Goal: Contribute content: Add original content to the website for others to see

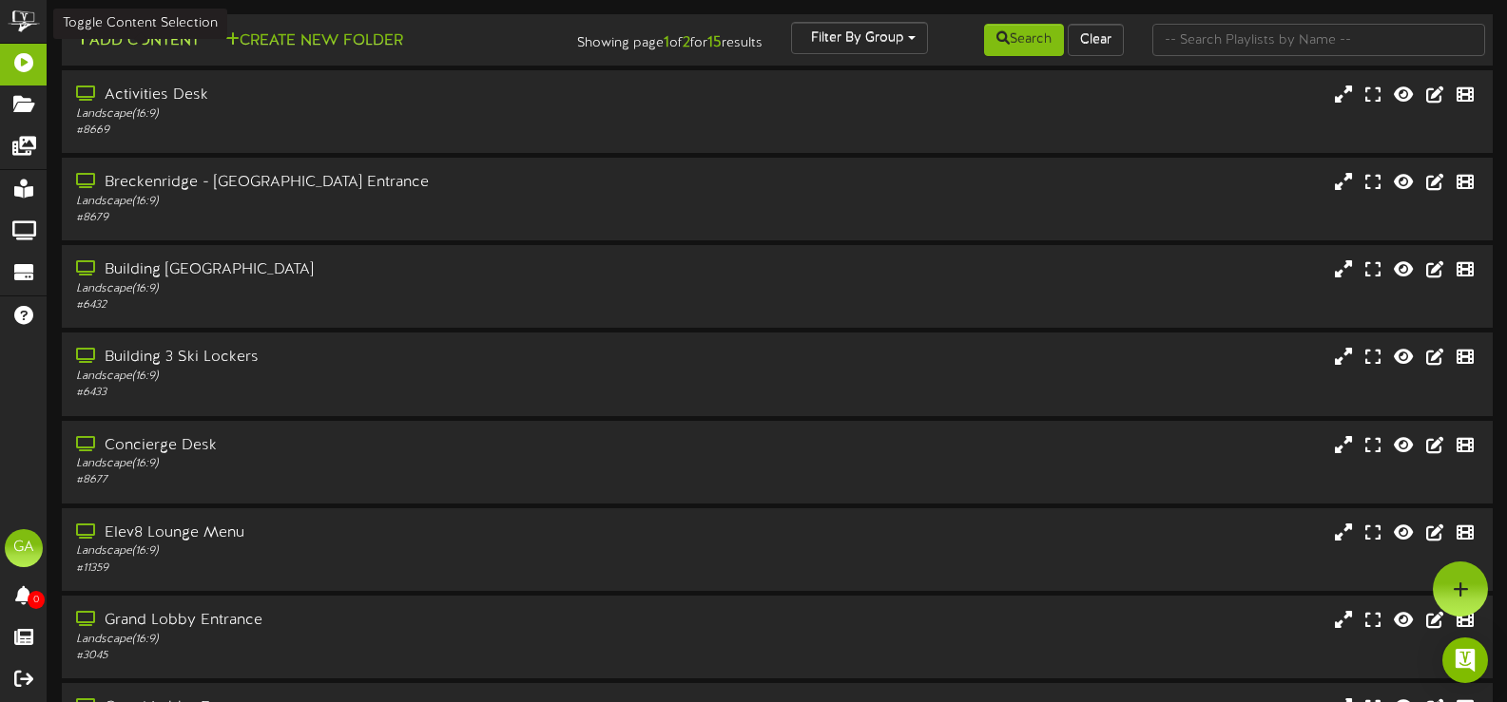
click at [153, 42] on button "Add Content" at bounding box center [137, 41] width 136 height 24
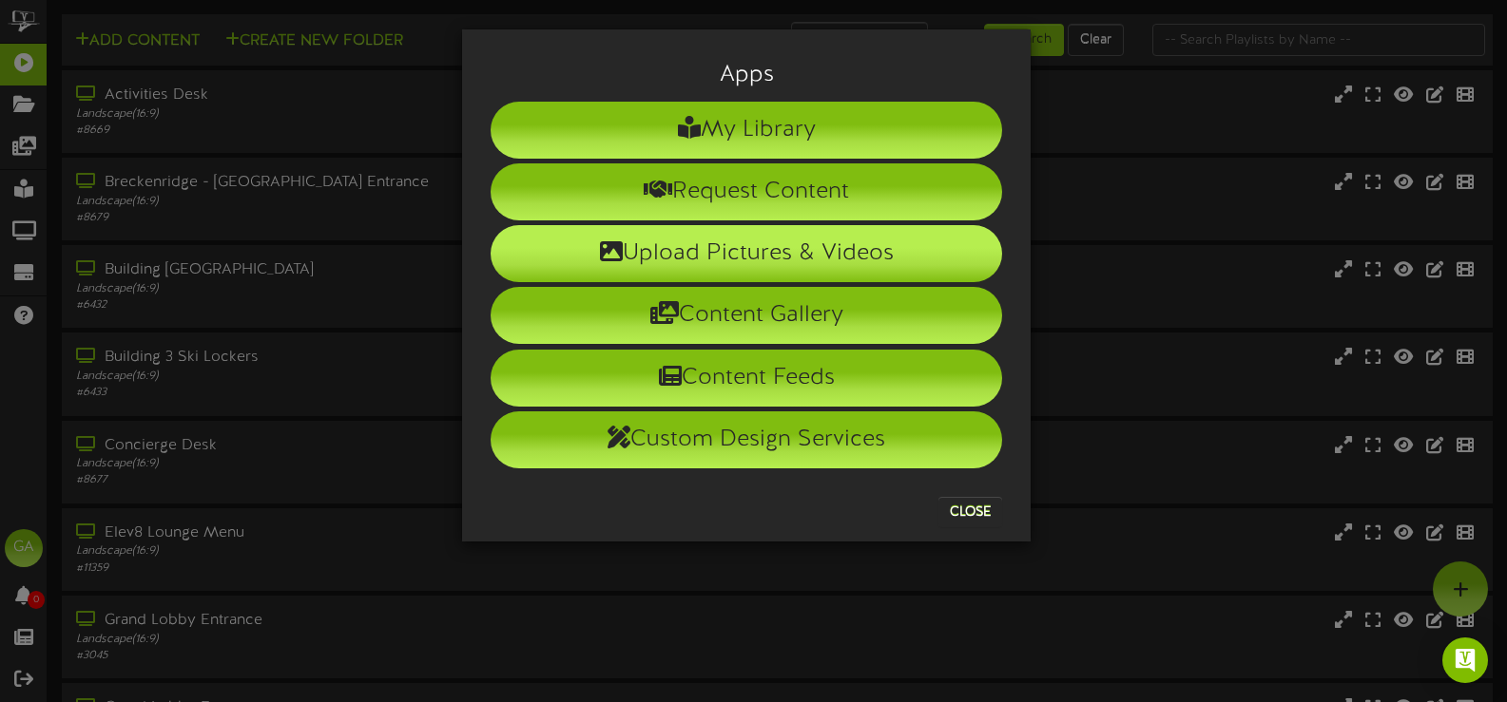
click at [765, 257] on li "Upload Pictures & Videos" at bounding box center [746, 253] width 511 height 57
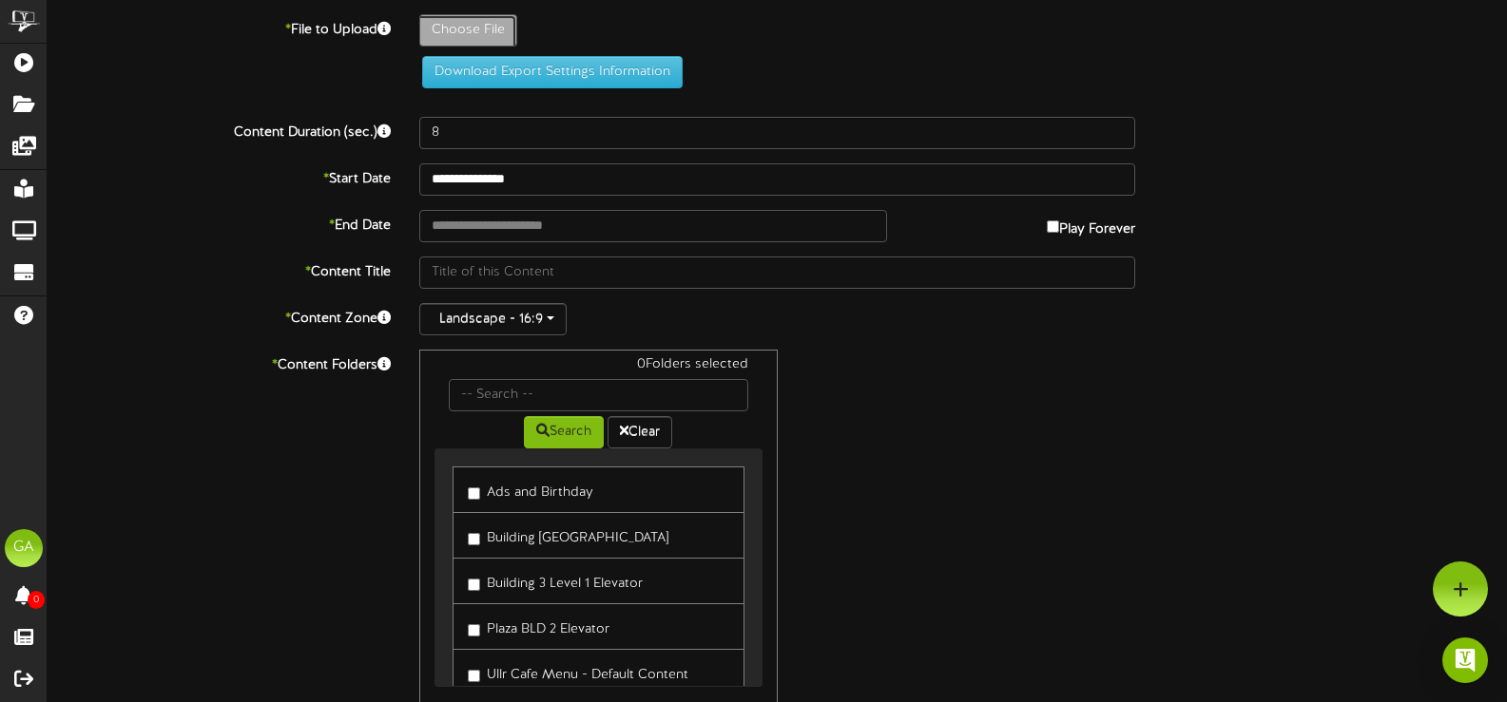
type input "**********"
type input "Endofsummersaleinfinityspa"
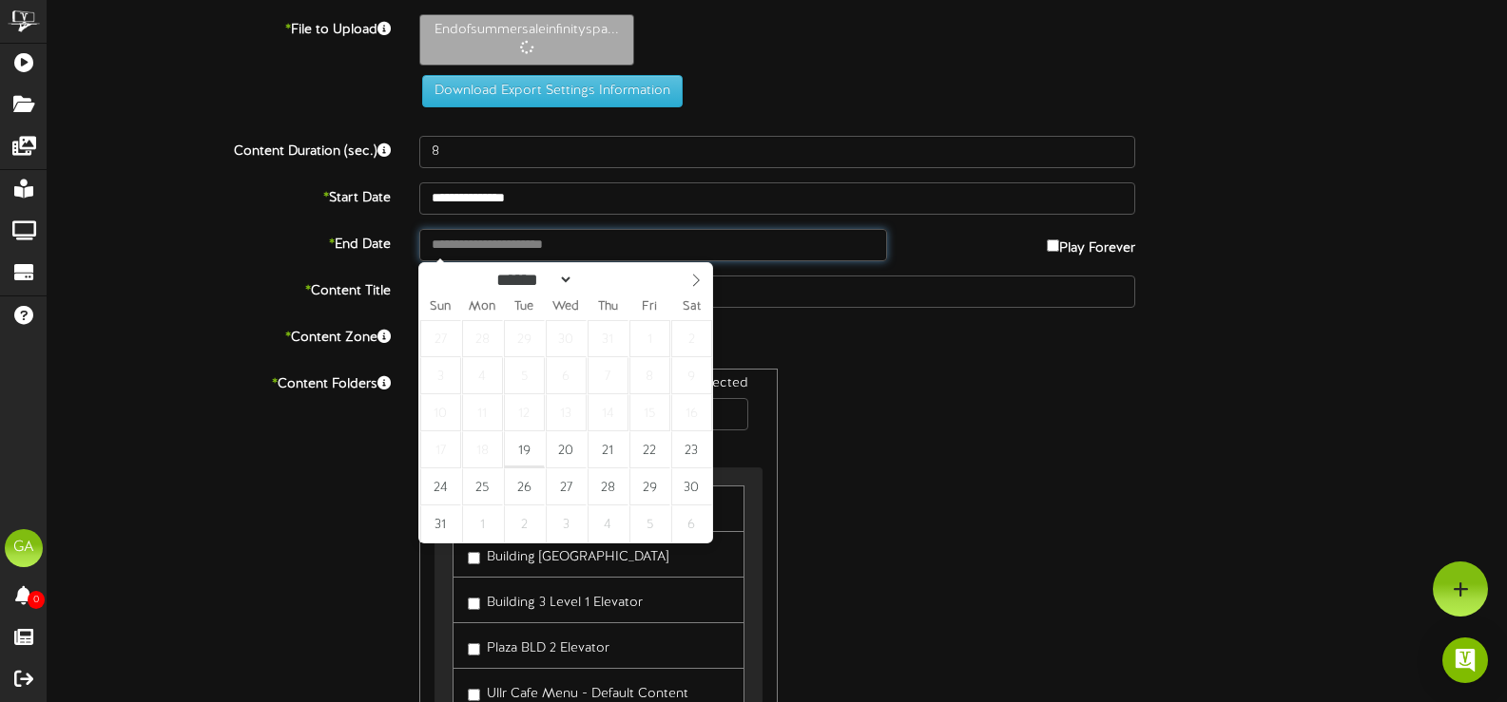
click at [777, 239] on input "text" at bounding box center [653, 245] width 468 height 32
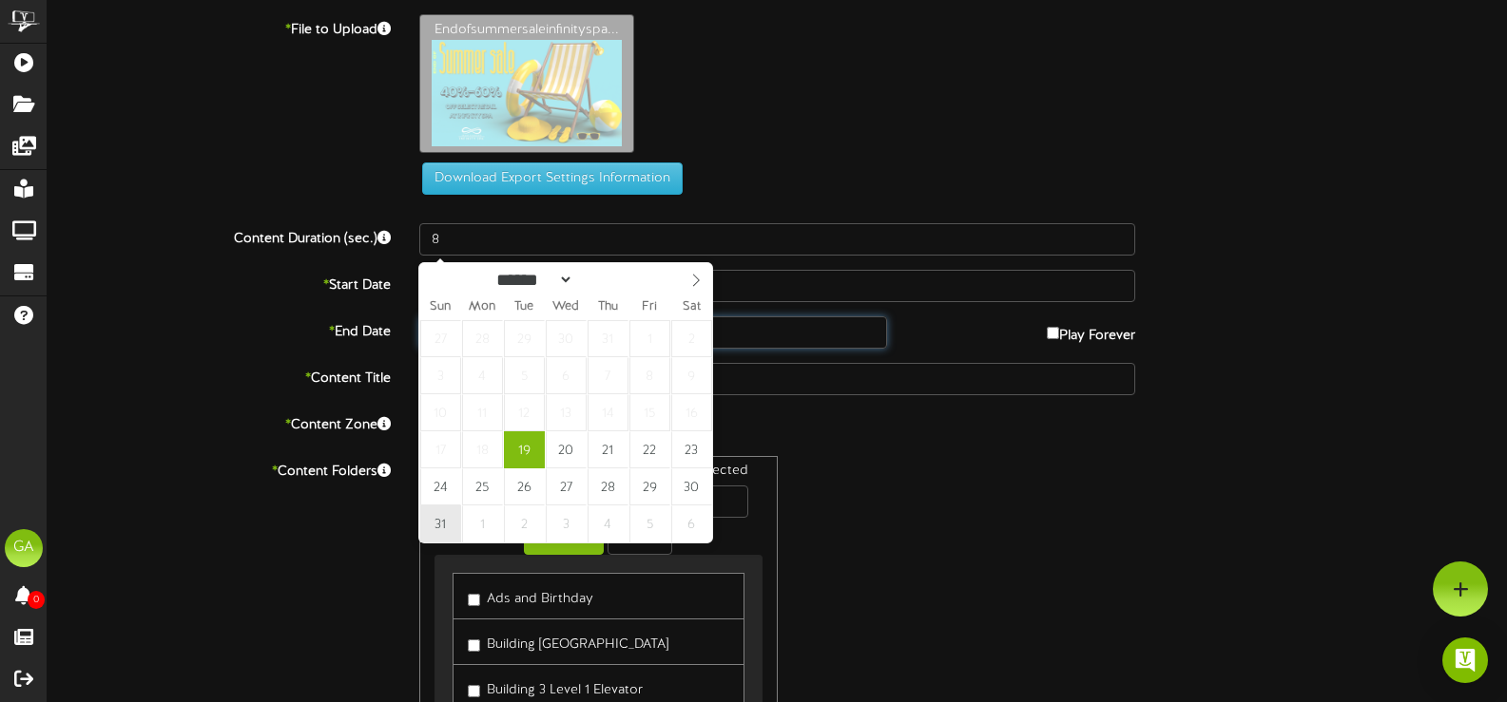
type input "**********"
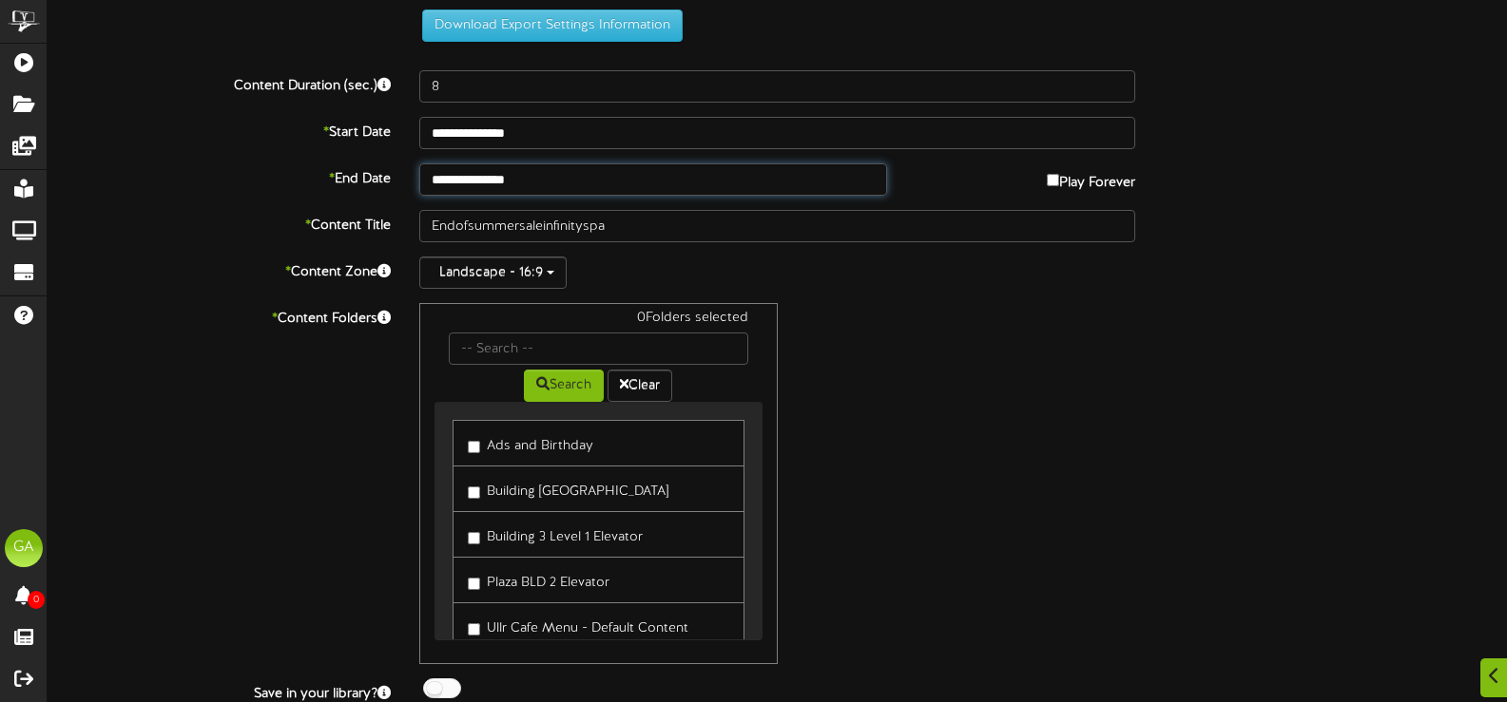
scroll to position [216, 0]
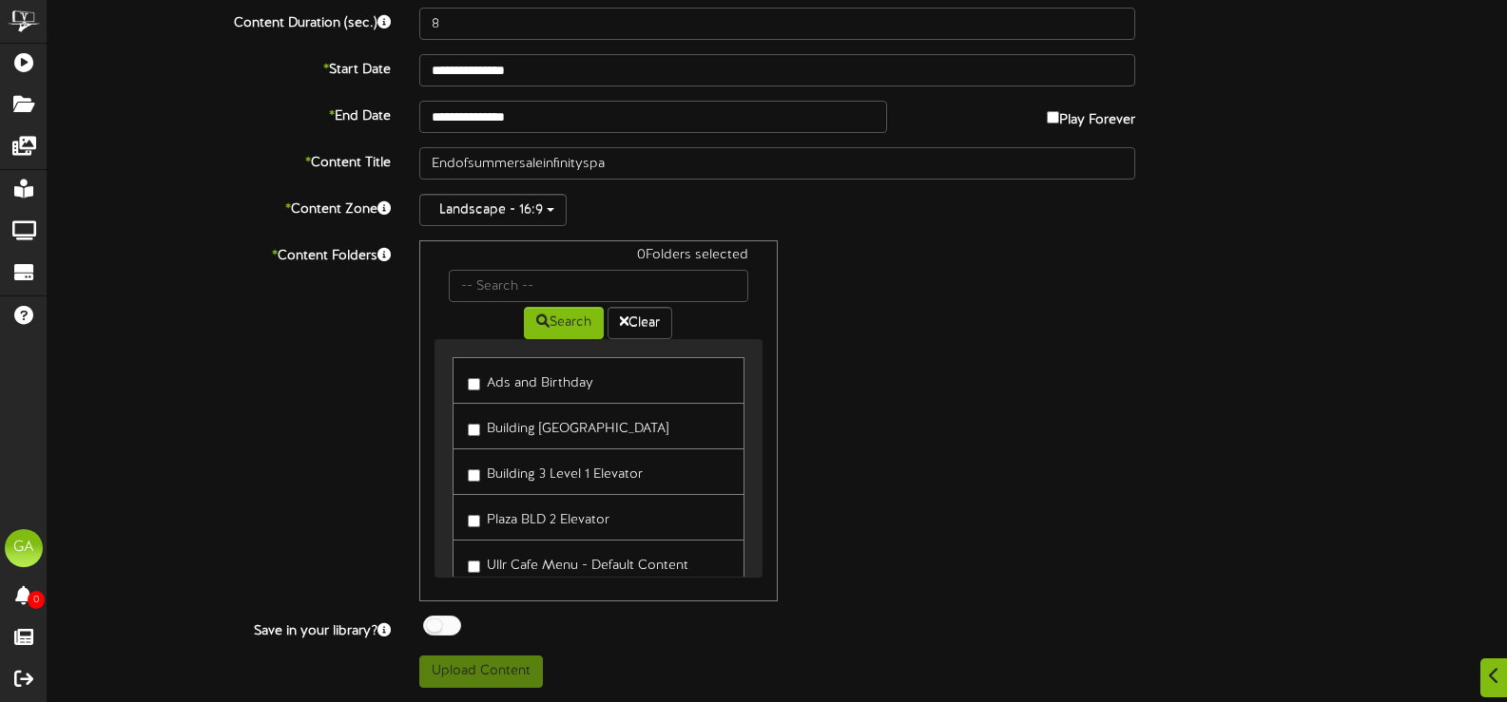
click at [529, 385] on label "Ads and Birthday" at bounding box center [530, 381] width 125 height 26
click at [1033, 400] on div "1 Folders selected Search Clear Ads and Birthday Building 3 Plaza Elevator Menu" at bounding box center [777, 421] width 744 height 361
click at [911, 465] on div "1 Folders selected Search Clear Ads and Birthday Building 3 Plaza Elevator Menu" at bounding box center [777, 421] width 744 height 361
click at [475, 661] on button "Upload Content" at bounding box center [481, 672] width 124 height 32
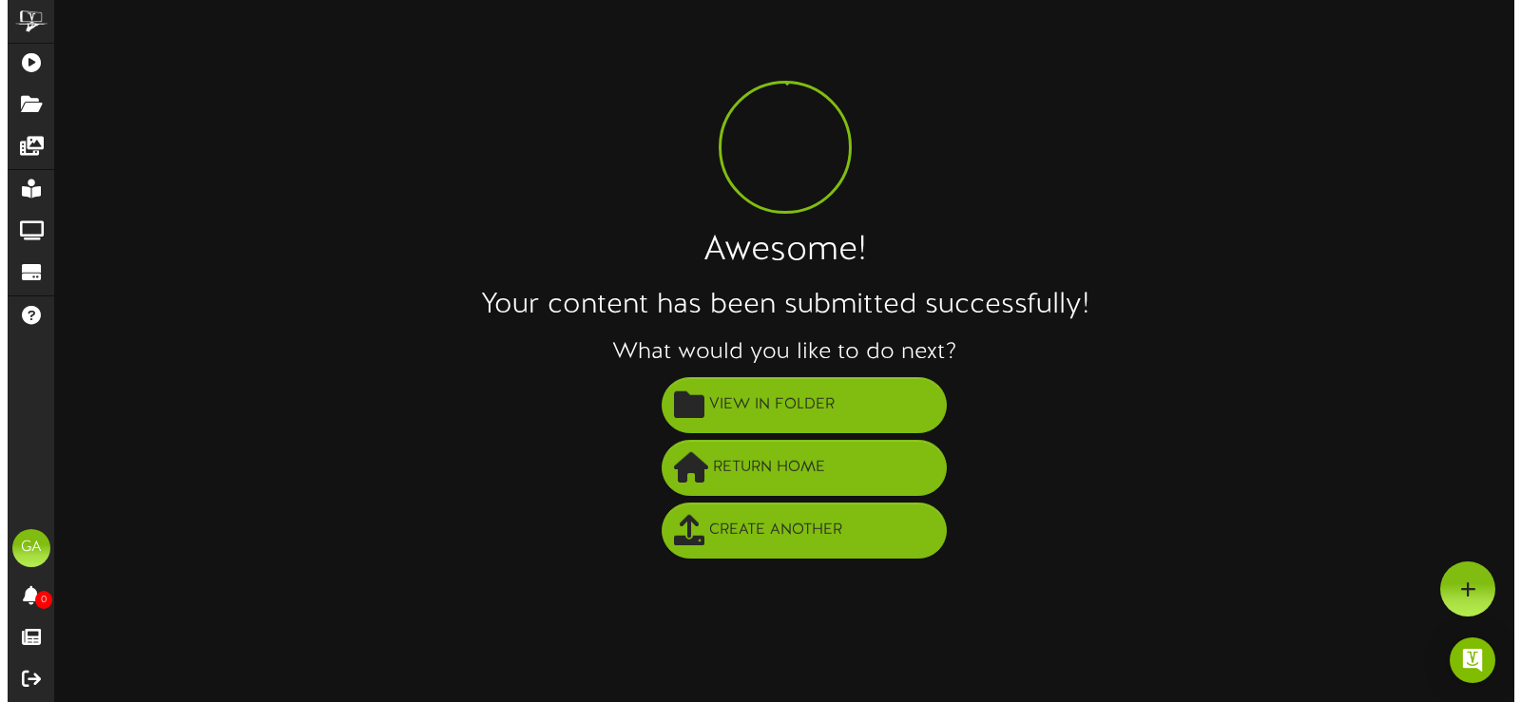
scroll to position [0, 0]
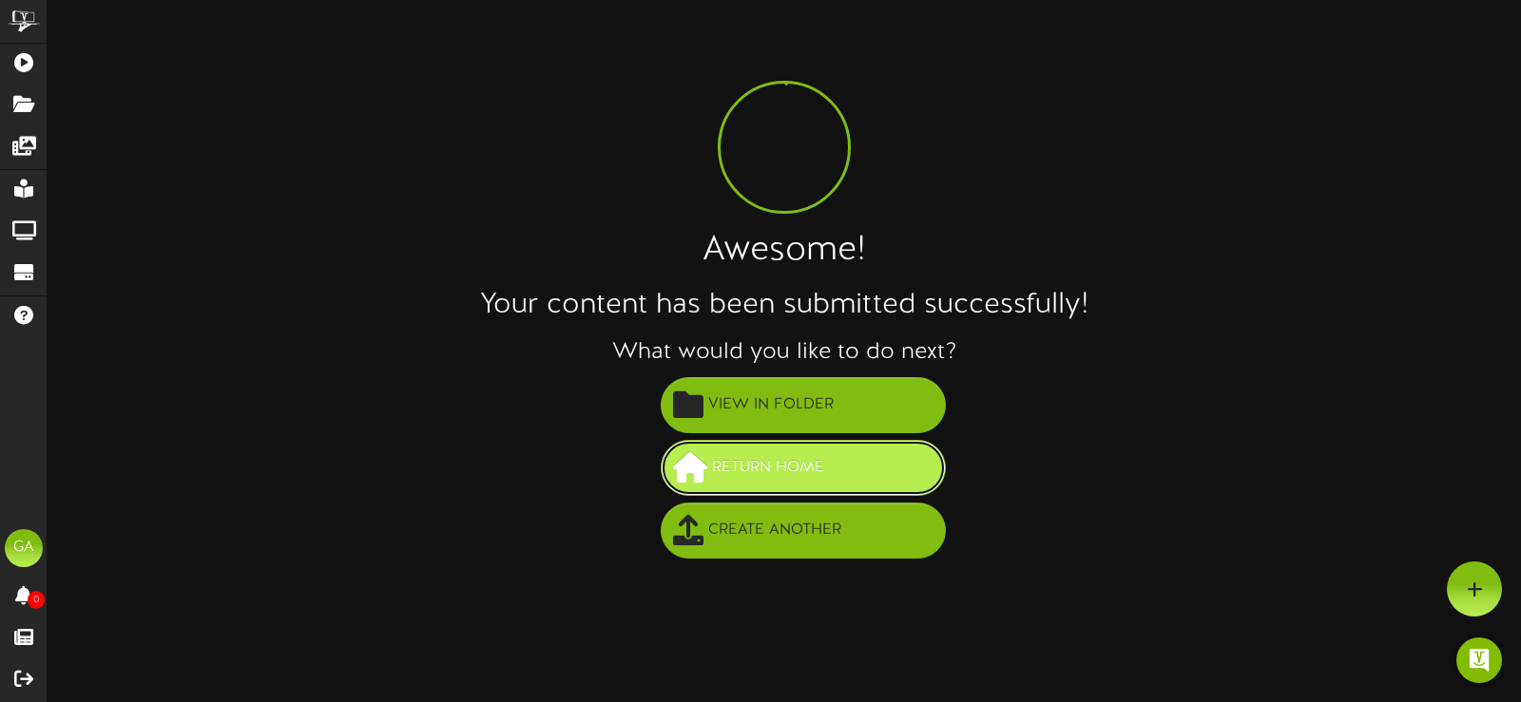
click at [881, 473] on button "Return Home" at bounding box center [803, 468] width 285 height 56
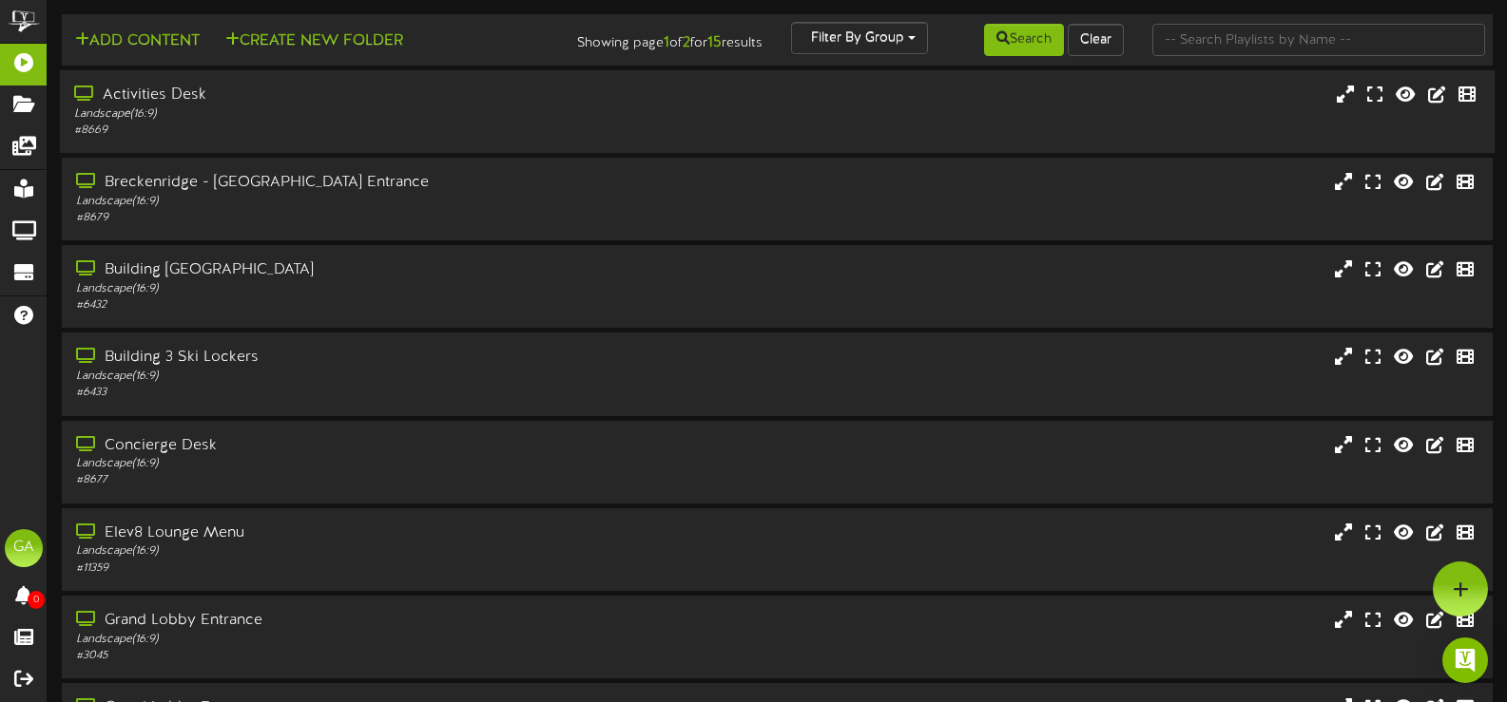
click at [298, 138] on div "# 8669" at bounding box center [358, 131] width 569 height 16
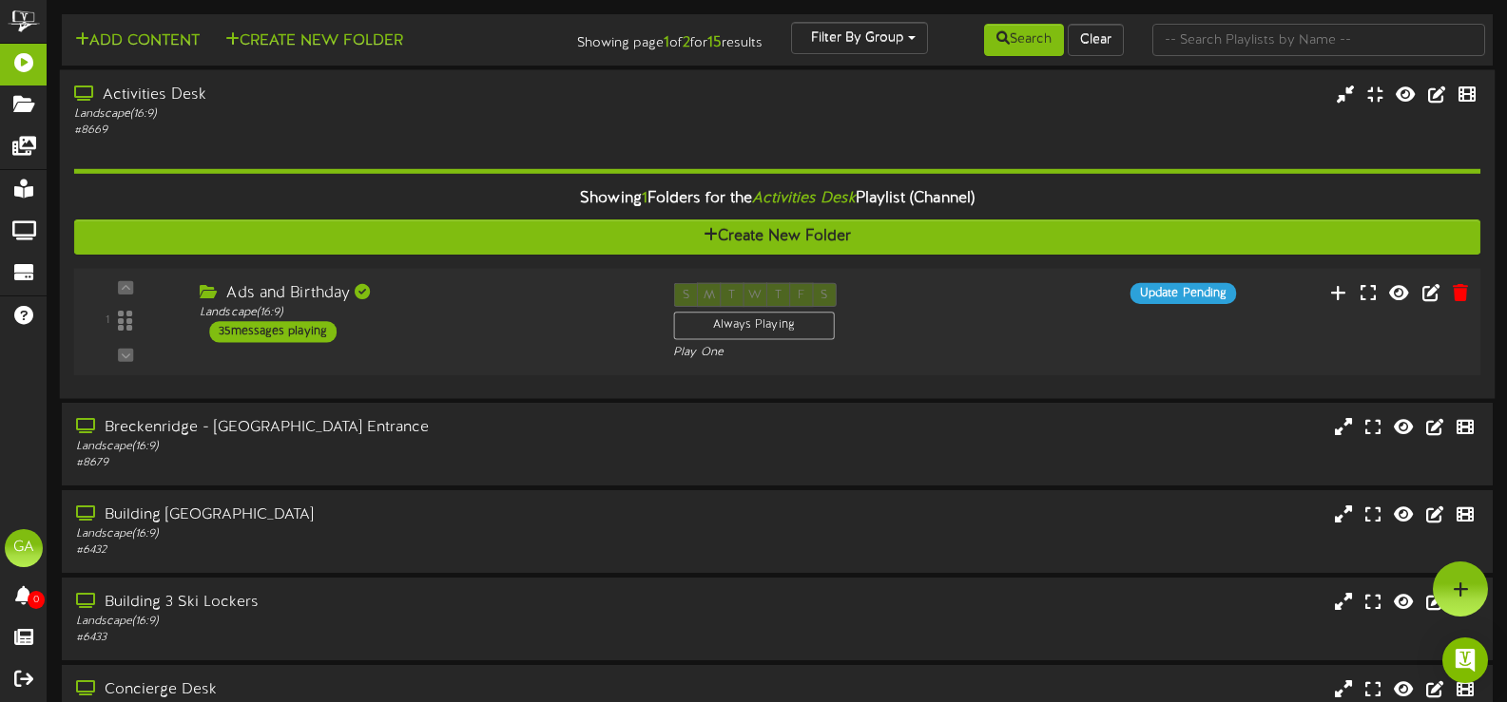
click at [474, 307] on div "Landscape ( 16:9 )" at bounding box center [422, 313] width 445 height 16
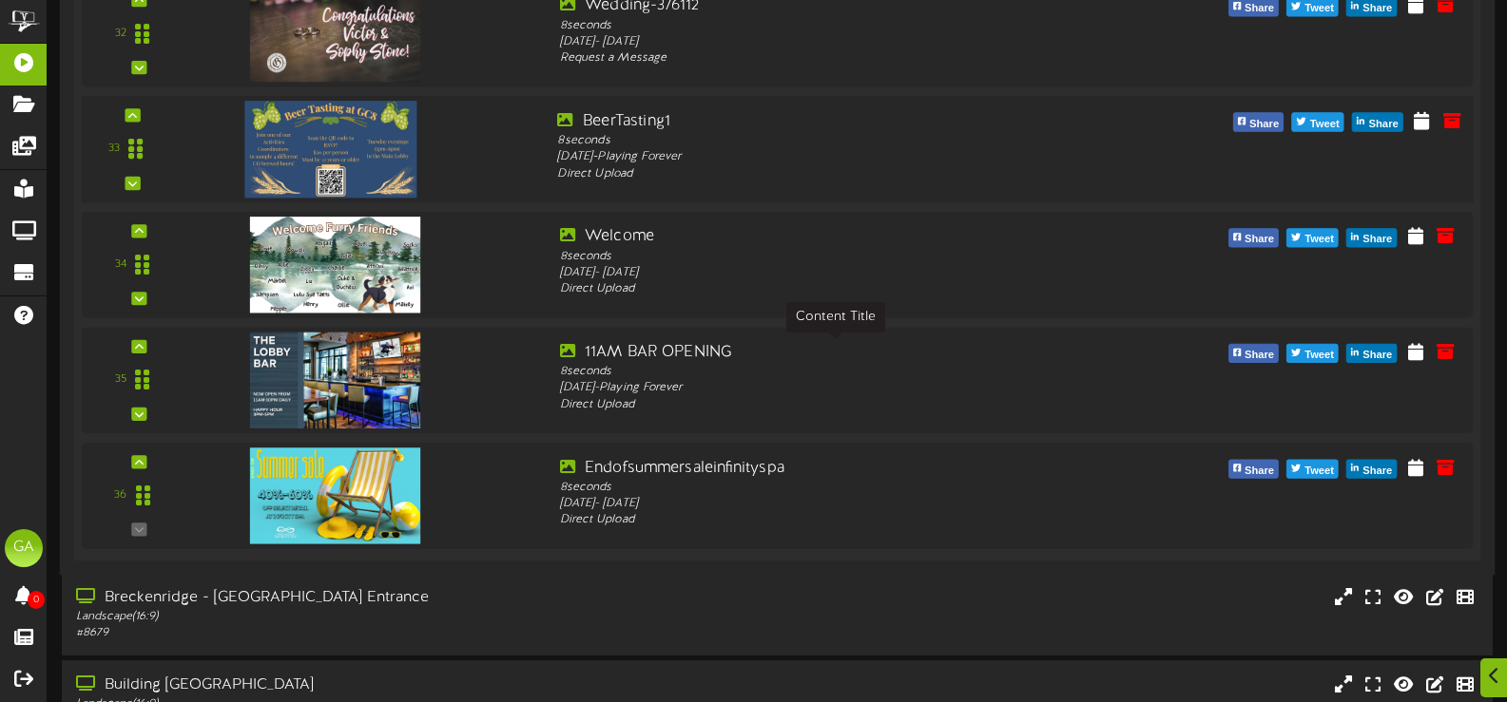
scroll to position [4088, 0]
